Goal: Information Seeking & Learning: Learn about a topic

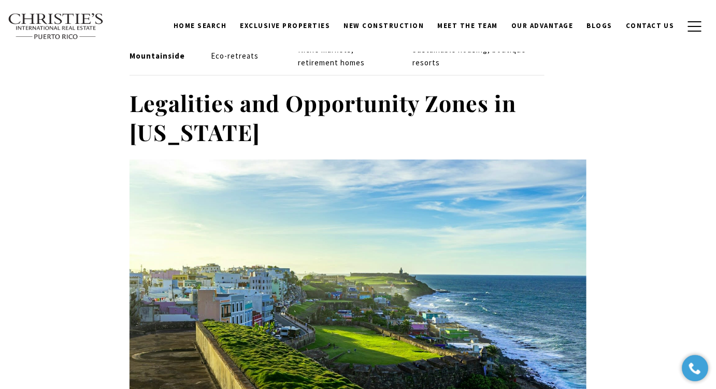
scroll to position [4676, 0]
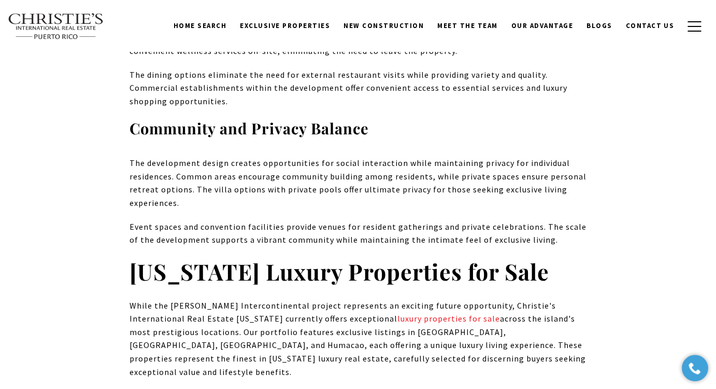
scroll to position [4751, 0]
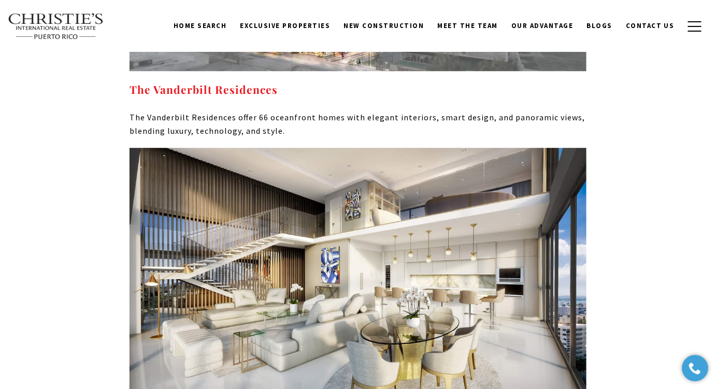
scroll to position [4753, 0]
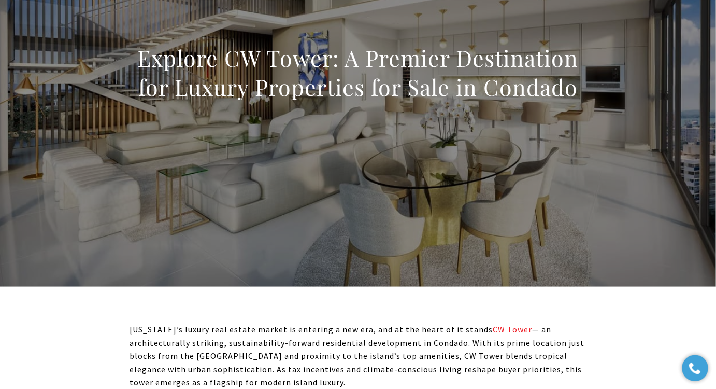
scroll to position [94, 0]
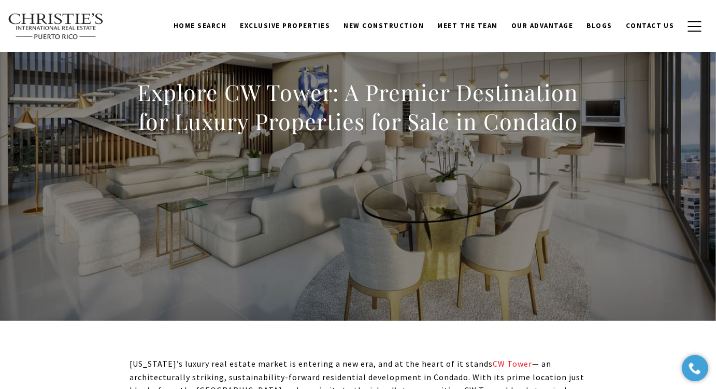
click at [396, 101] on h1 "Explore CW Tower: A Premier Destination for Luxury Properties for Sale in Conda…" at bounding box center [358, 107] width 457 height 58
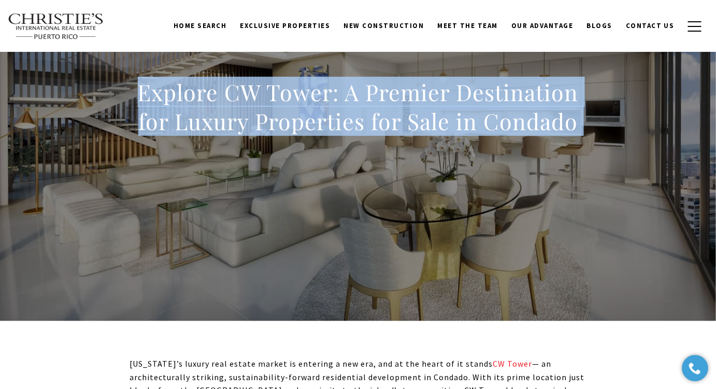
click at [396, 101] on h1 "Explore CW Tower: A Premier Destination for Luxury Properties for Sale in Conda…" at bounding box center [358, 107] width 457 height 58
copy body "Explore CW Tower: A Premier Destination for Luxury Properties for Sale in Conda…"
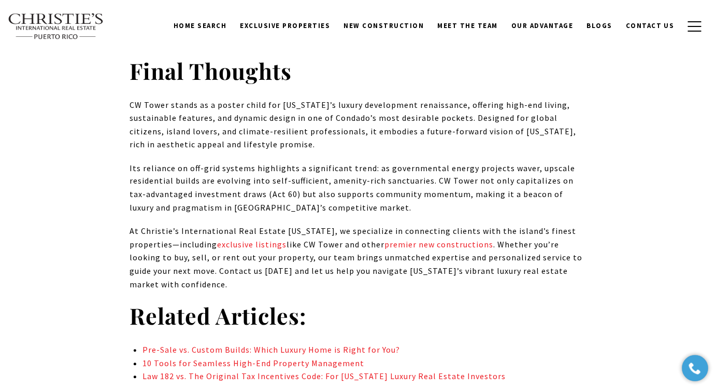
scroll to position [5702, 0]
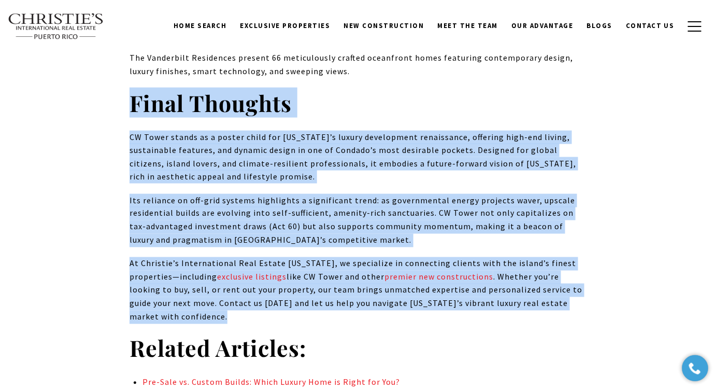
drag, startPoint x: 133, startPoint y: 73, endPoint x: 221, endPoint y: 290, distance: 234.8
copy div "Final Thoughts CW Tower stands as a poster child for Puerto Rico’s luxury devel…"
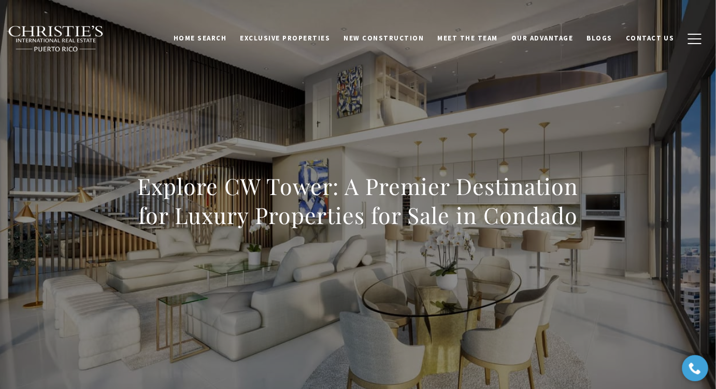
click at [374, 219] on h1 "Explore CW Tower: A Premier Destination for Luxury Properties for Sale in Conda…" at bounding box center [358, 201] width 457 height 58
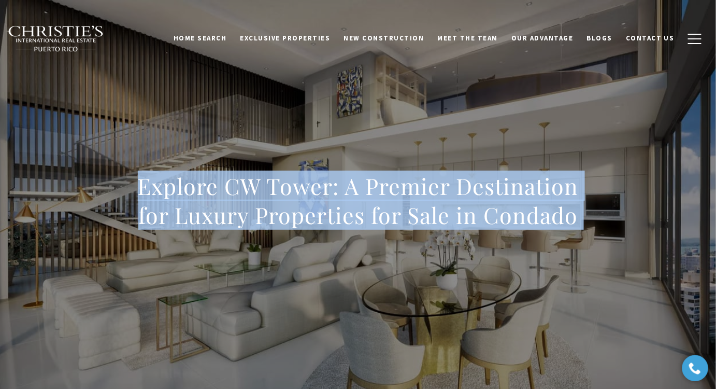
click at [374, 219] on h1 "Explore CW Tower: A Premier Destination for Luxury Properties for Sale in Conda…" at bounding box center [358, 201] width 457 height 58
copy body "Explore CW Tower: A Premier Destination for Luxury Properties for Sale in Conda…"
click at [370, 207] on h1 "Explore CW Tower: A Premier Destination for Luxury Properties for Sale in Conda…" at bounding box center [358, 201] width 457 height 58
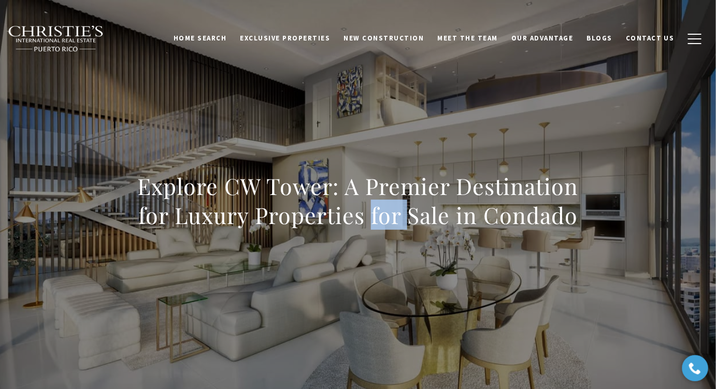
click at [370, 207] on h1 "Explore CW Tower: A Premier Destination for Luxury Properties for Sale in Conda…" at bounding box center [358, 201] width 457 height 58
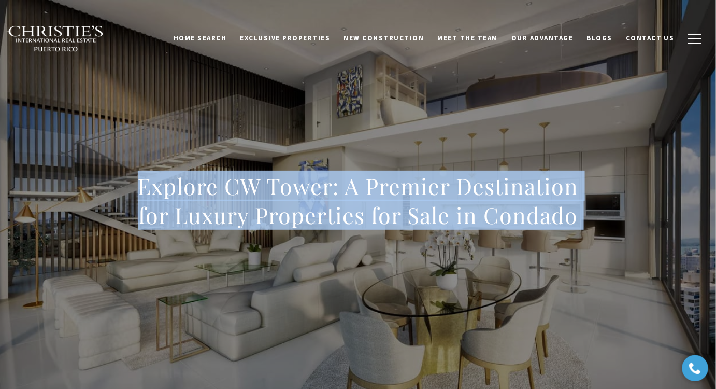
click at [370, 207] on h1 "Explore CW Tower: A Premier Destination for Luxury Properties for Sale in Conda…" at bounding box center [358, 201] width 457 height 58
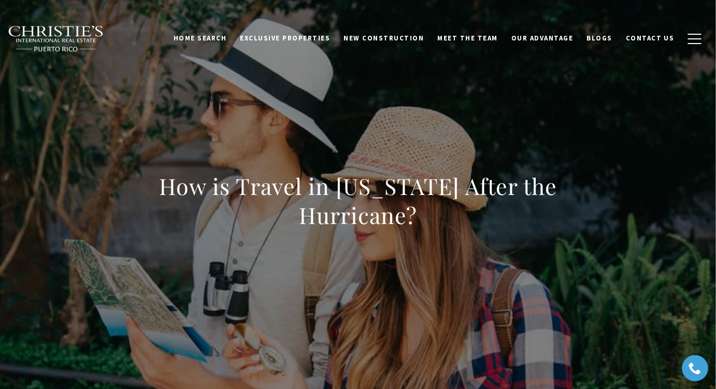
click at [380, 186] on h1 "How is Travel in [US_STATE] After the Hurricane?" at bounding box center [358, 201] width 457 height 58
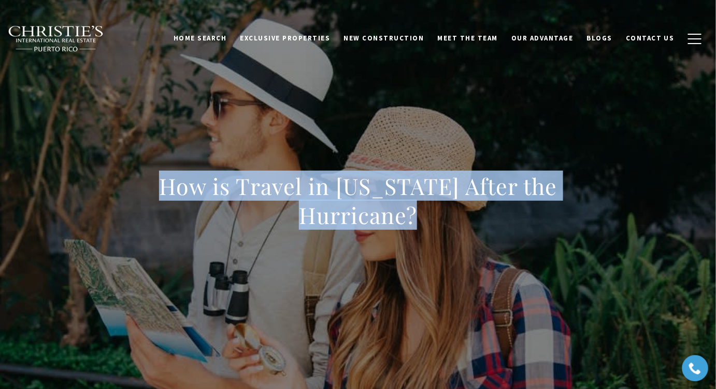
click at [380, 186] on h1 "How is Travel in [US_STATE] After the Hurricane?" at bounding box center [358, 201] width 457 height 58
copy body "How is Travel in [US_STATE] After the Hurricane?"
click at [390, 195] on h1 "How is Travel in [US_STATE] After the Hurricane?" at bounding box center [358, 201] width 457 height 58
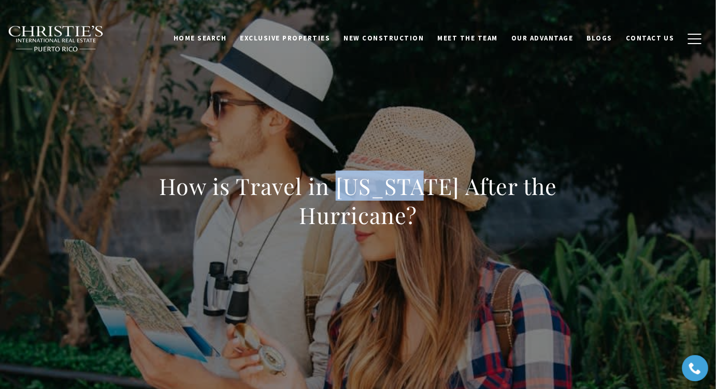
click at [390, 195] on h1 "How is Travel in [US_STATE] After the Hurricane?" at bounding box center [358, 201] width 457 height 58
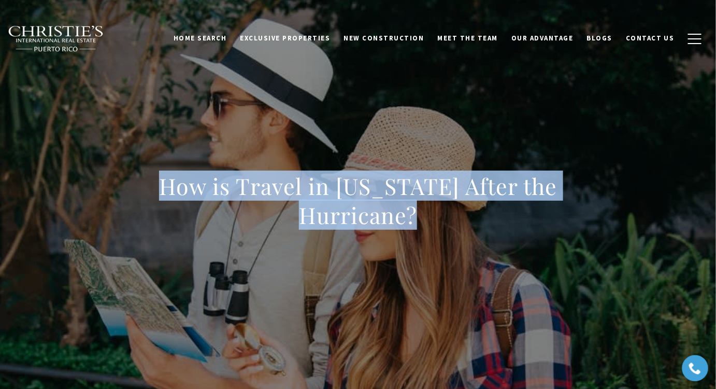
click at [390, 195] on h1 "How is Travel in [US_STATE] After the Hurricane?" at bounding box center [358, 201] width 457 height 58
click at [368, 198] on h1 "How is Travel in [US_STATE] After the Hurricane?" at bounding box center [358, 201] width 457 height 58
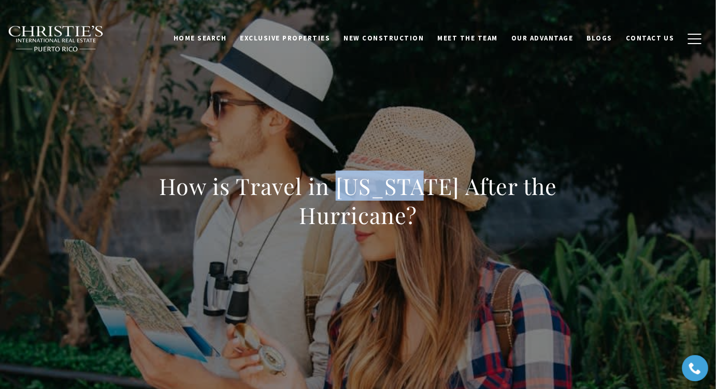
click at [368, 198] on h1 "How is Travel in [US_STATE] After the Hurricane?" at bounding box center [358, 201] width 457 height 58
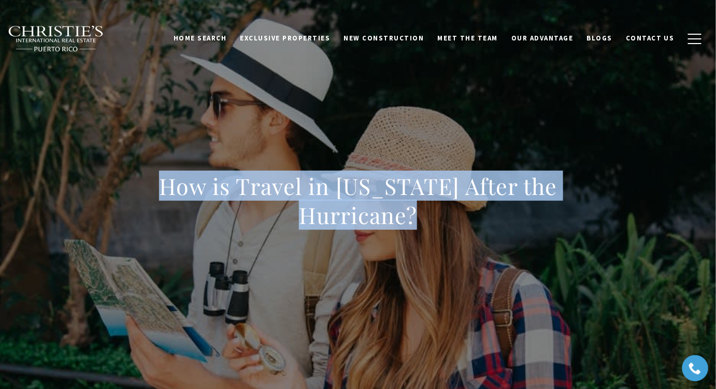
click at [368, 198] on h1 "How is Travel in [US_STATE] After the Hurricane?" at bounding box center [358, 201] width 457 height 58
click at [365, 202] on h1 "How is Travel in [US_STATE] After the Hurricane?" at bounding box center [358, 201] width 457 height 58
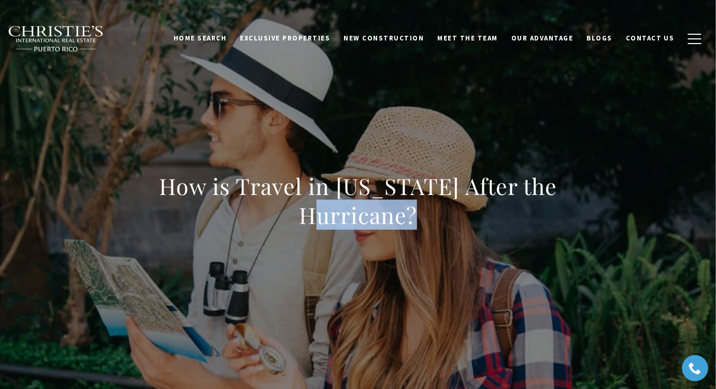
click at [365, 202] on h1 "How is Travel in [US_STATE] After the Hurricane?" at bounding box center [358, 201] width 457 height 58
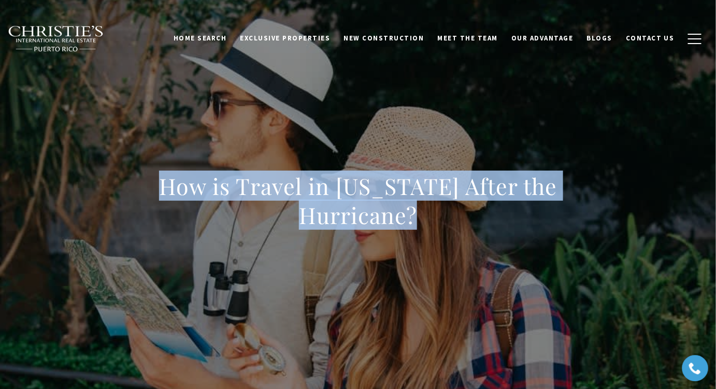
click at [365, 202] on h1 "How is Travel in [US_STATE] After the Hurricane?" at bounding box center [358, 201] width 457 height 58
click at [210, 307] on div "How is Travel in [US_STATE] After the Hurricane?" at bounding box center [358, 207] width 716 height 311
